Goal: Check status: Check status

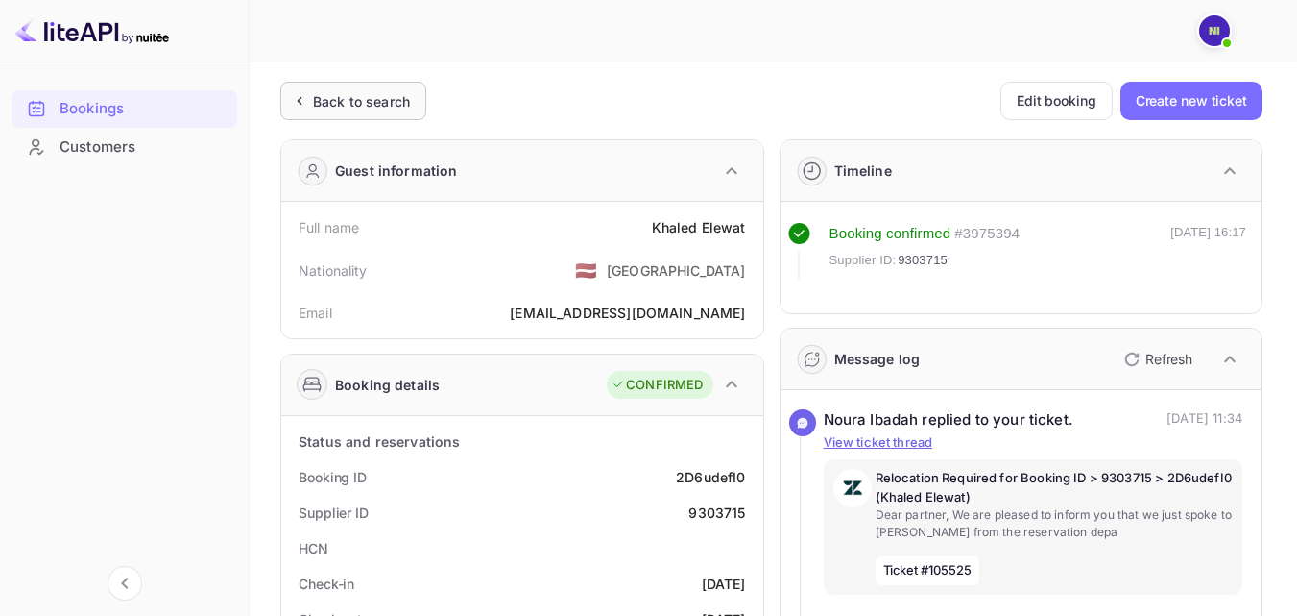
click at [352, 95] on div "Back to search" at bounding box center [361, 101] width 97 height 20
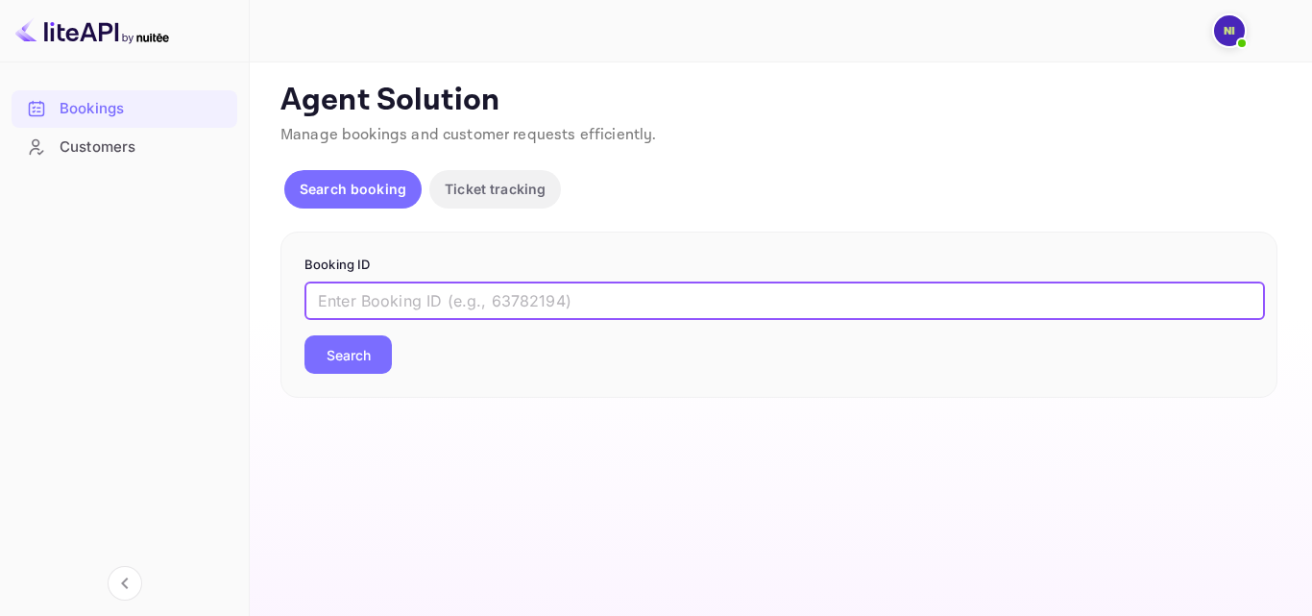
click at [402, 299] on input "text" at bounding box center [784, 300] width 960 height 38
paste input "9215726"
type input "9215726"
click at [369, 368] on button "Search" at bounding box center [347, 354] width 87 height 38
